Goal: Find specific page/section: Find specific page/section

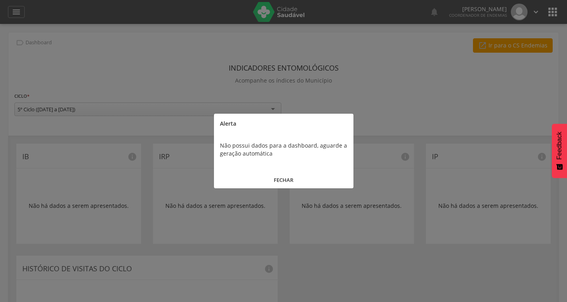
click at [280, 181] on button "FECHAR" at bounding box center [283, 179] width 139 height 17
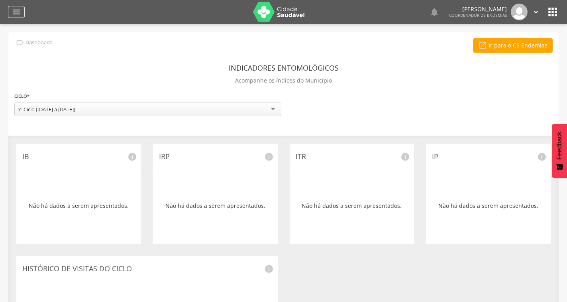
click at [13, 11] on icon "" at bounding box center [17, 12] width 10 height 10
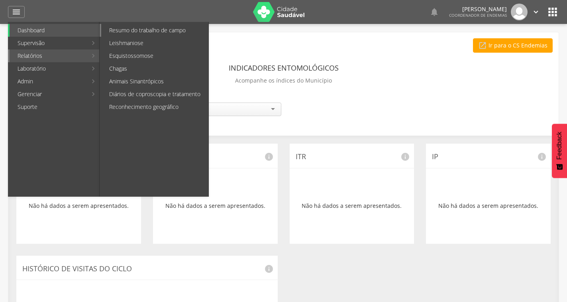
click at [150, 29] on link "Resumo do trabalho de campo" at bounding box center [154, 30] width 107 height 13
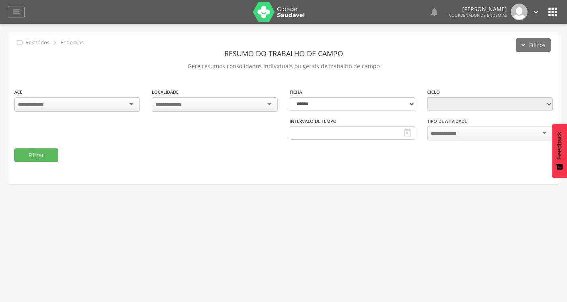
type input "**********"
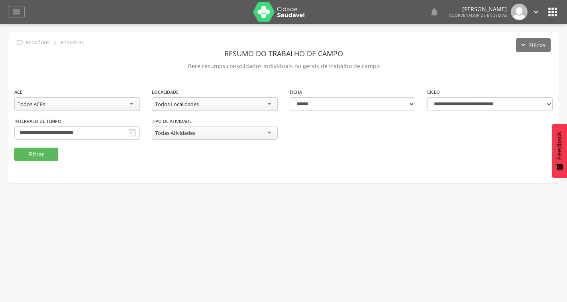
click at [243, 110] on div "Todos Localidades" at bounding box center [215, 104] width 126 height 14
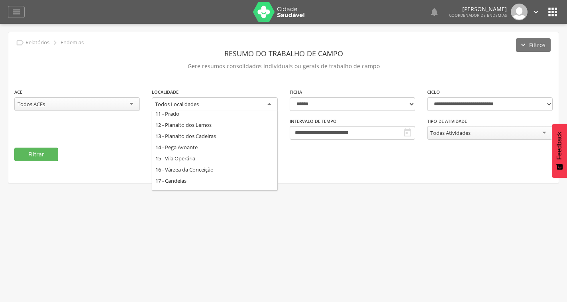
scroll to position [143, 0]
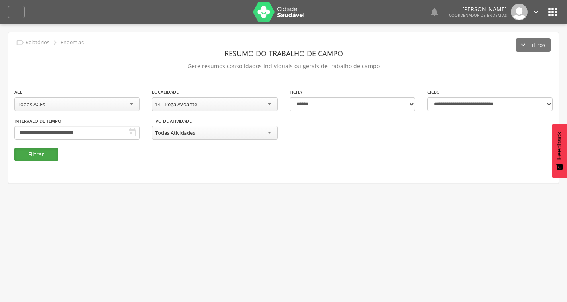
click at [47, 152] on button "Filtrar" at bounding box center [36, 154] width 44 height 14
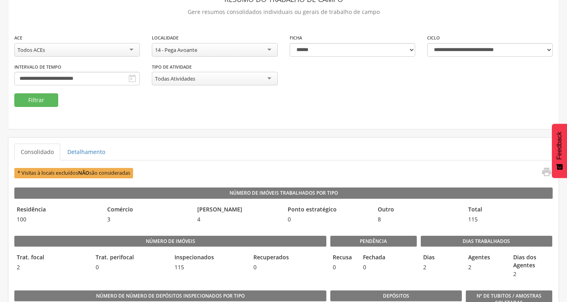
scroll to position [0, 0]
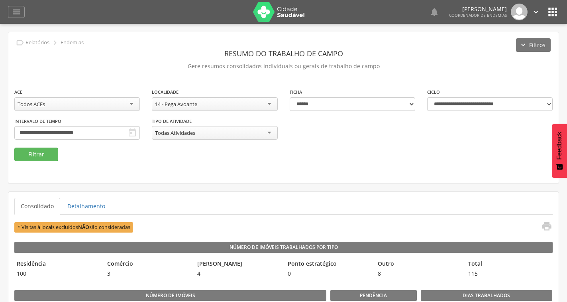
click at [553, 13] on icon "" at bounding box center [552, 12] width 13 height 13
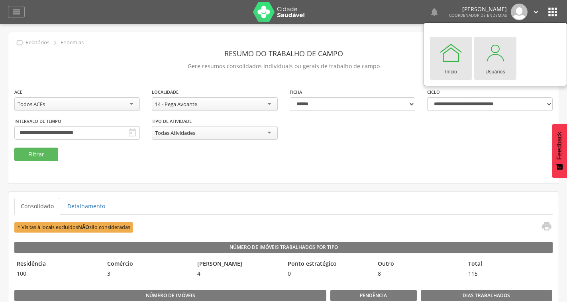
click at [487, 64] on div at bounding box center [495, 53] width 24 height 24
